Goal: Complete application form

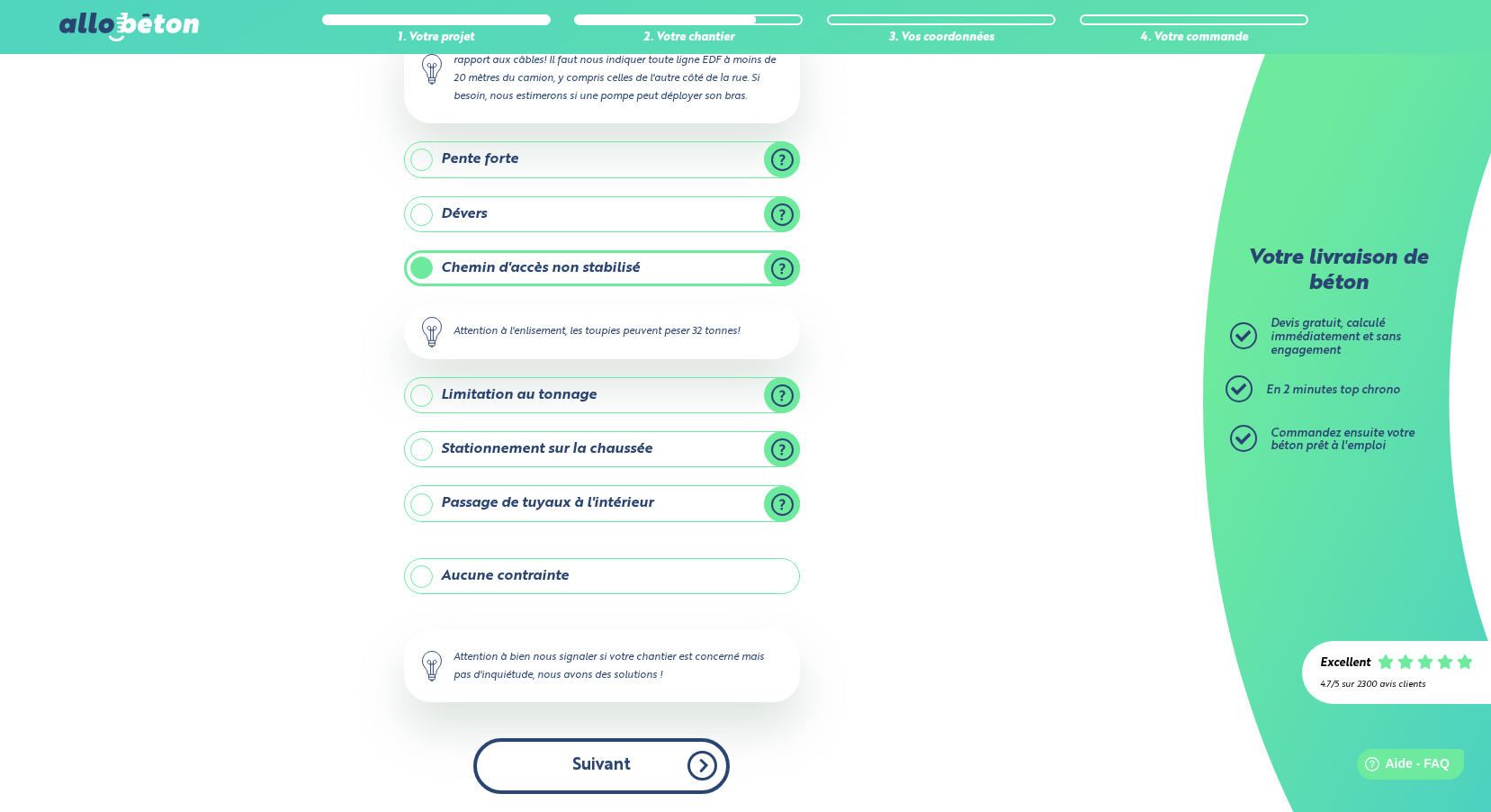
click at [598, 748] on button "Suivant" at bounding box center [602, 765] width 257 height 55
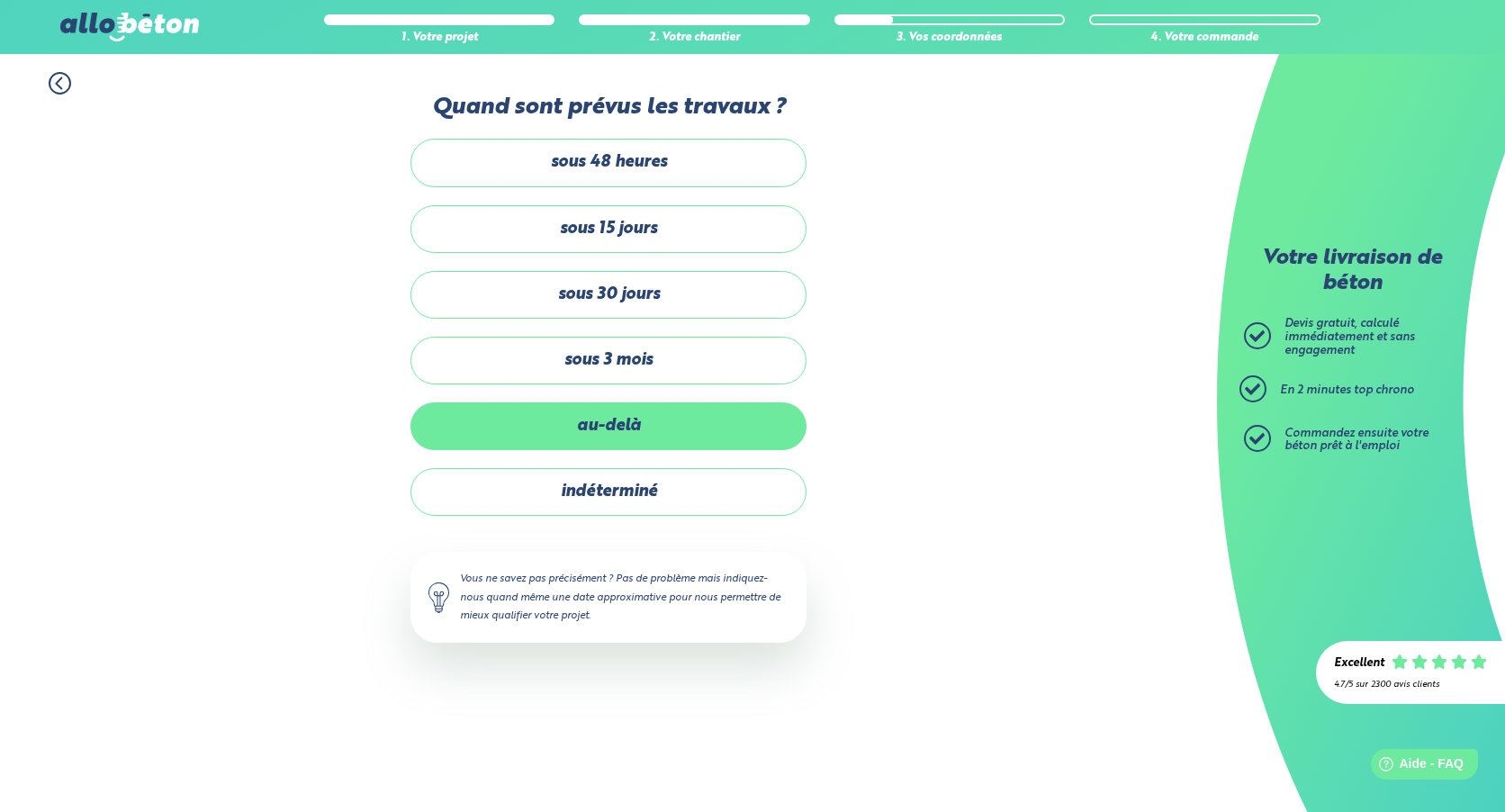
click at [585, 431] on label "au-delà" at bounding box center [608, 425] width 396 height 47
click at [0, 0] on input "au-delà" at bounding box center [0, 0] width 0 height 0
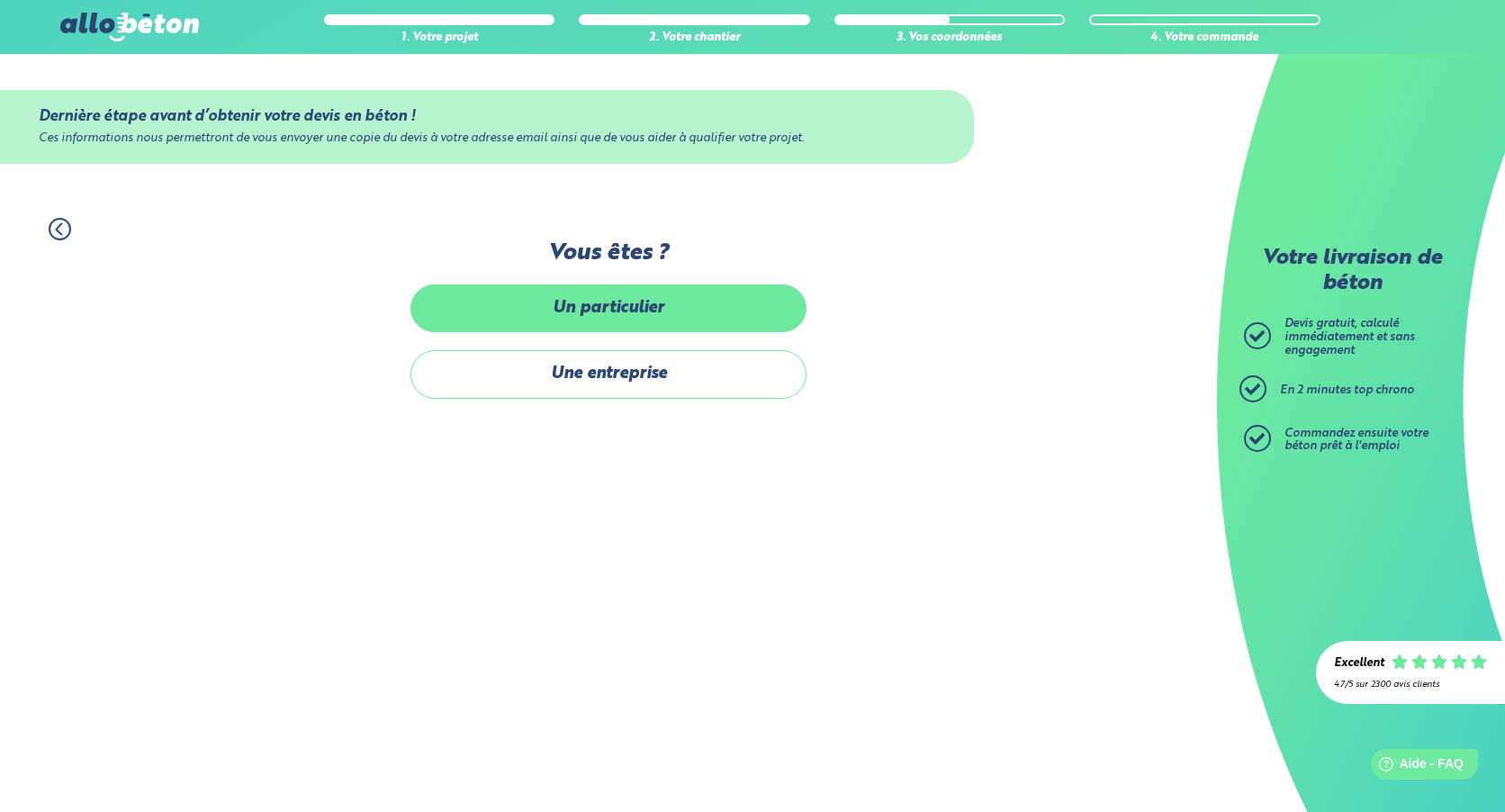
click at [596, 314] on label "Un particulier" at bounding box center [608, 308] width 396 height 47
click at [0, 0] on input "Un particulier" at bounding box center [0, 0] width 0 height 0
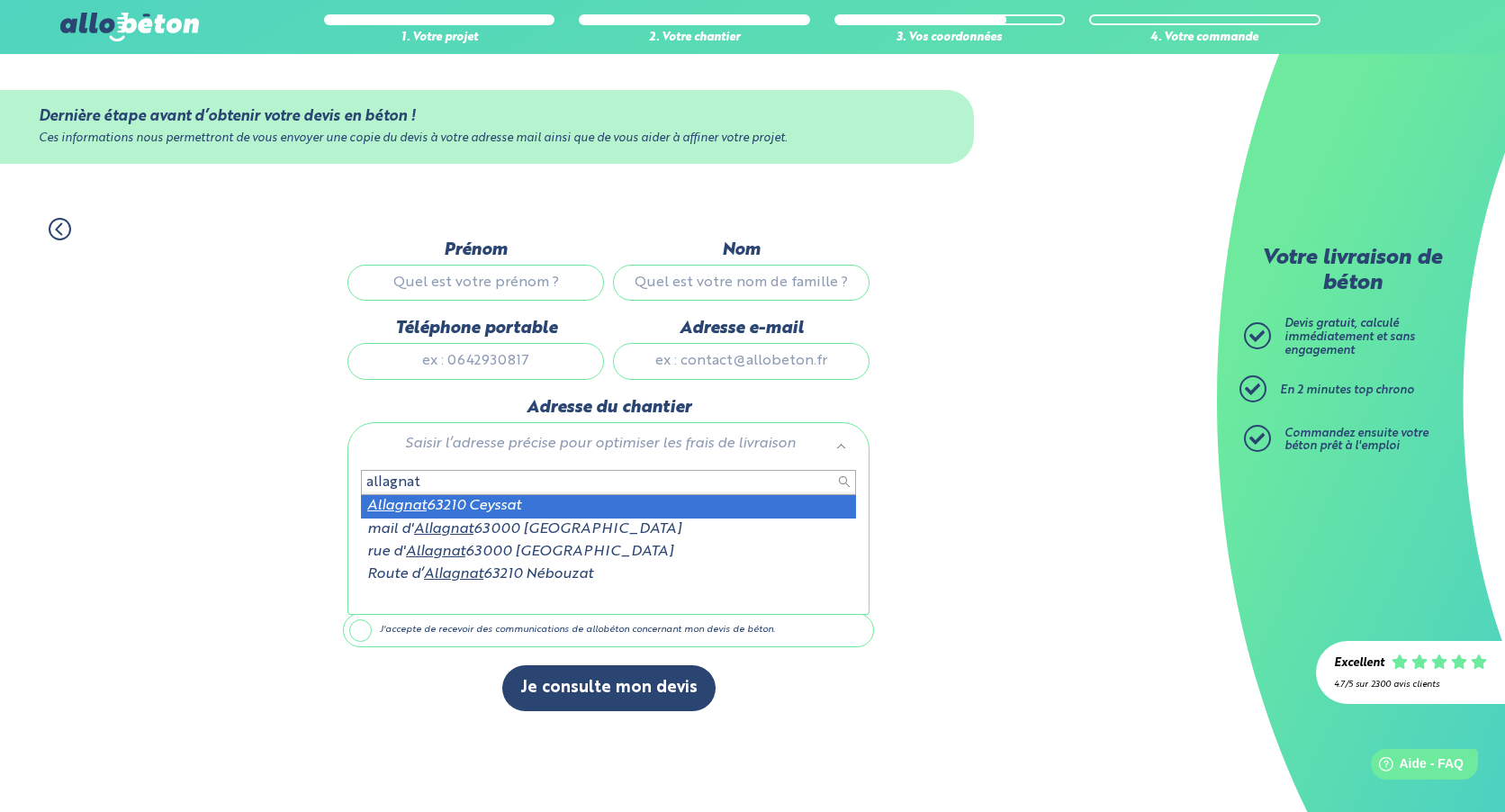
type input "allagnat"
